Goal: Task Accomplishment & Management: Manage account settings

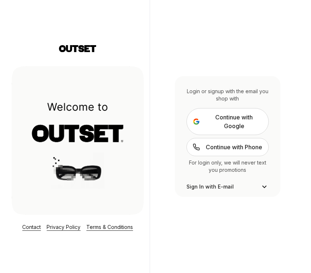
click at [244, 113] on span "Continue with Google" at bounding box center [234, 121] width 57 height 17
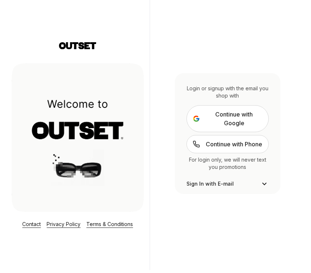
click at [235, 119] on span "Continue with Google" at bounding box center [234, 118] width 57 height 17
click at [246, 237] on div "Login or signup with the email you shop with Continue with Google Continue with…" at bounding box center [228, 133] width 156 height 273
